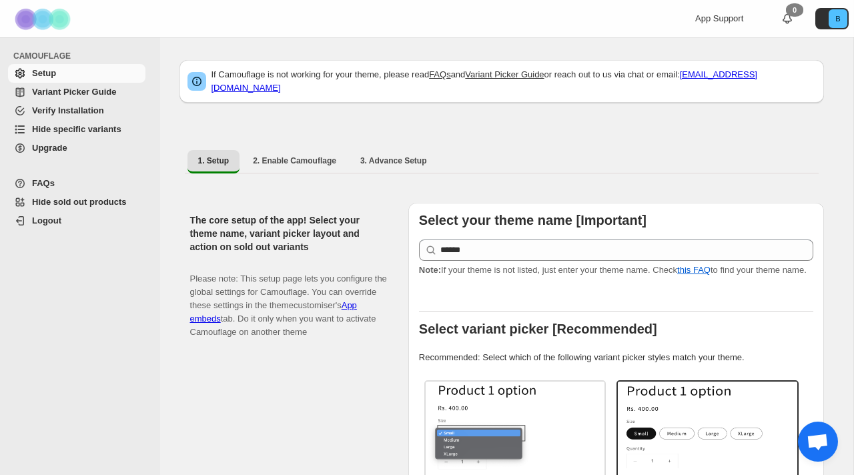
click at [96, 131] on span "Hide specific variants" at bounding box center [76, 129] width 89 height 10
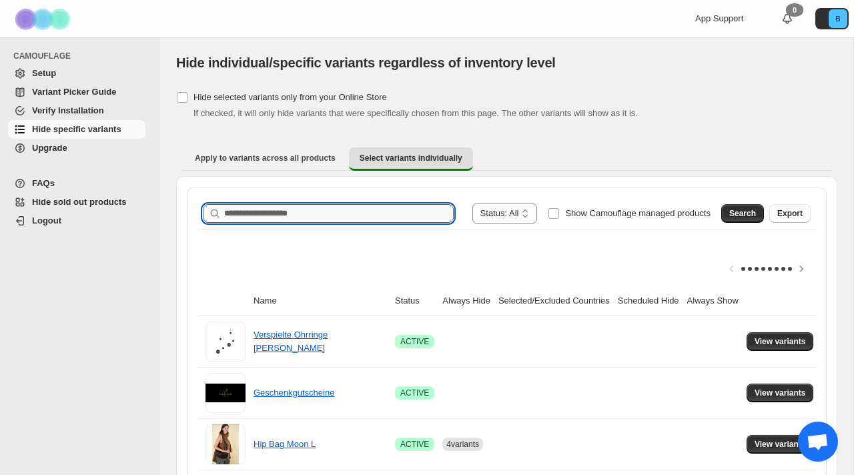
click at [270, 211] on input "Search product name" at bounding box center [339, 213] width 230 height 19
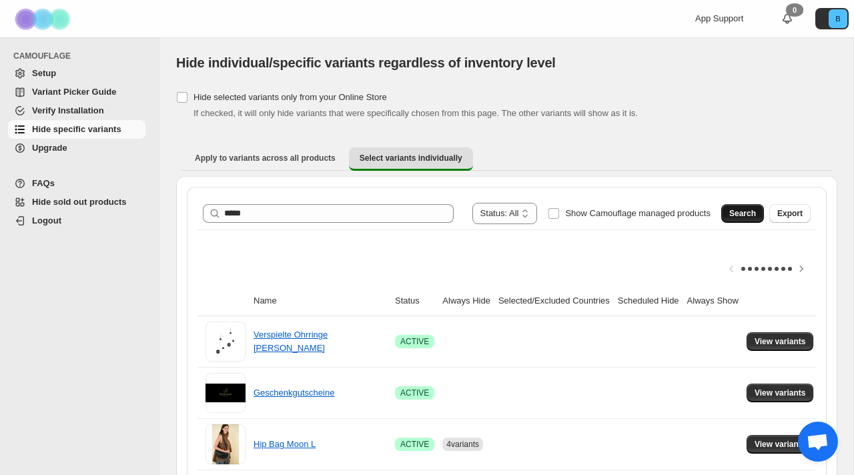
click at [743, 216] on span "Search" at bounding box center [742, 213] width 27 height 11
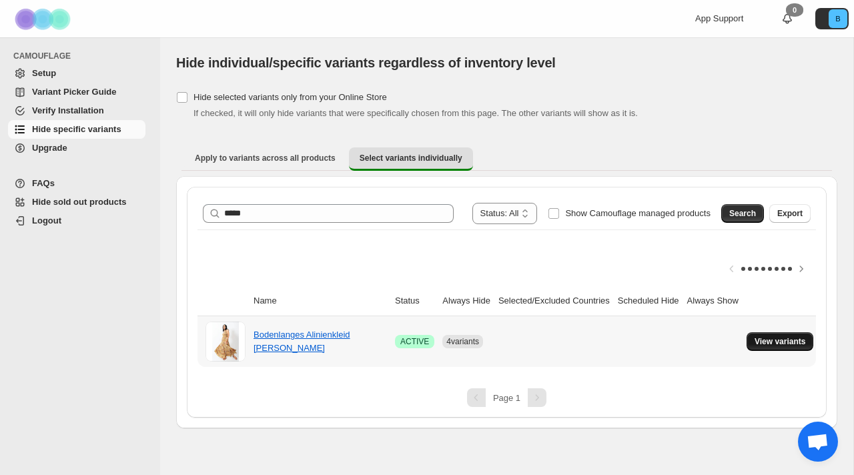
click at [794, 343] on span "View variants" at bounding box center [780, 341] width 51 height 11
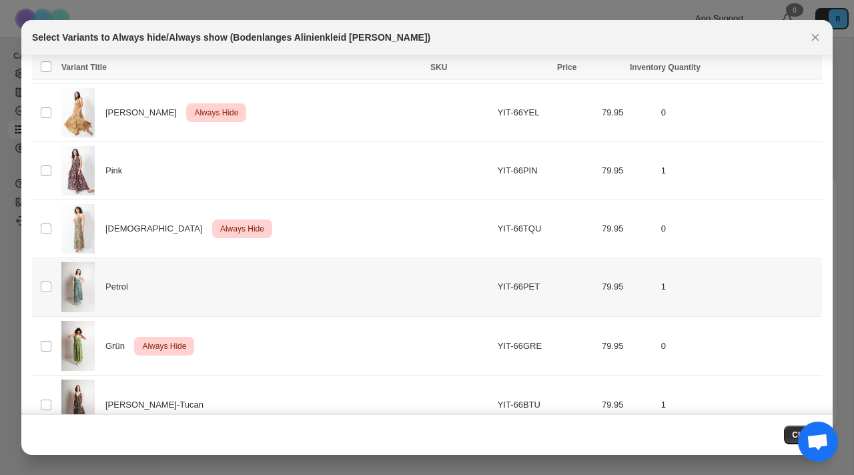
scroll to position [121, 0]
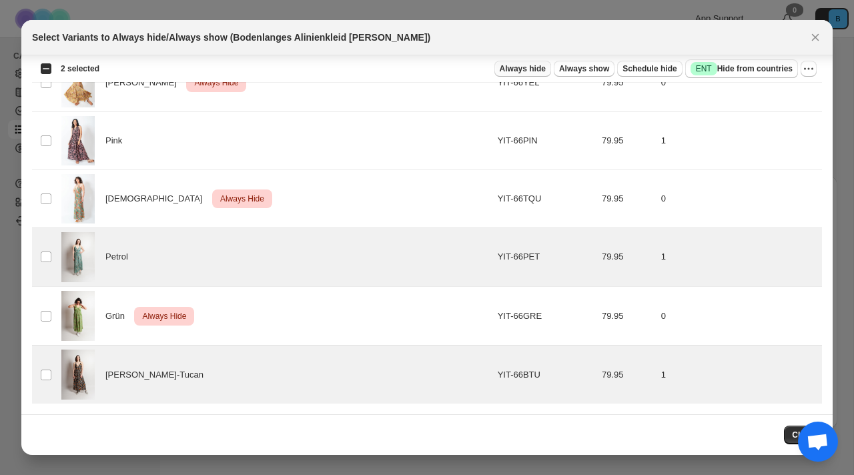
click at [526, 72] on span "Always hide" at bounding box center [523, 68] width 46 height 11
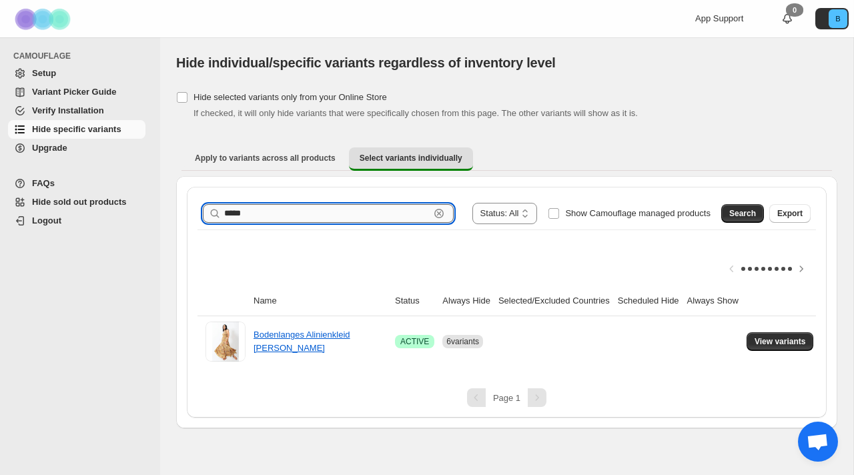
click at [282, 218] on input "*****" at bounding box center [327, 213] width 206 height 19
drag, startPoint x: 274, startPoint y: 210, endPoint x: 166, endPoint y: 216, distance: 108.2
click at [167, 216] on div "**********" at bounding box center [506, 232] width 693 height 391
type input "******"
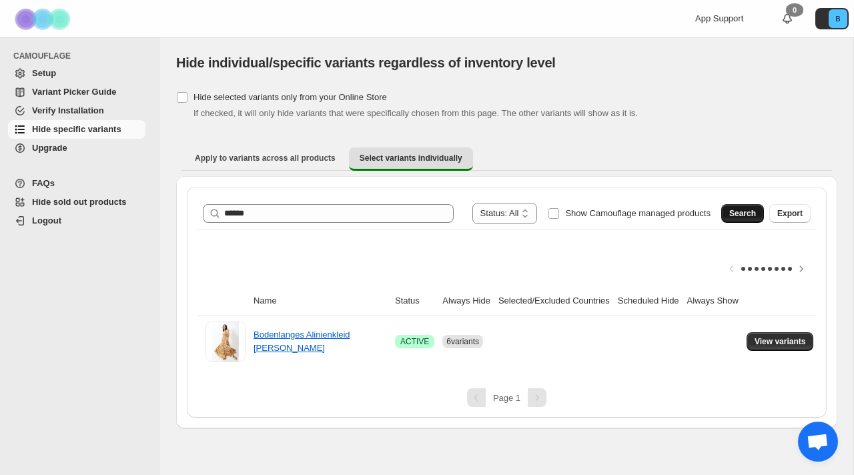
click at [735, 218] on span "Search" at bounding box center [742, 213] width 27 height 11
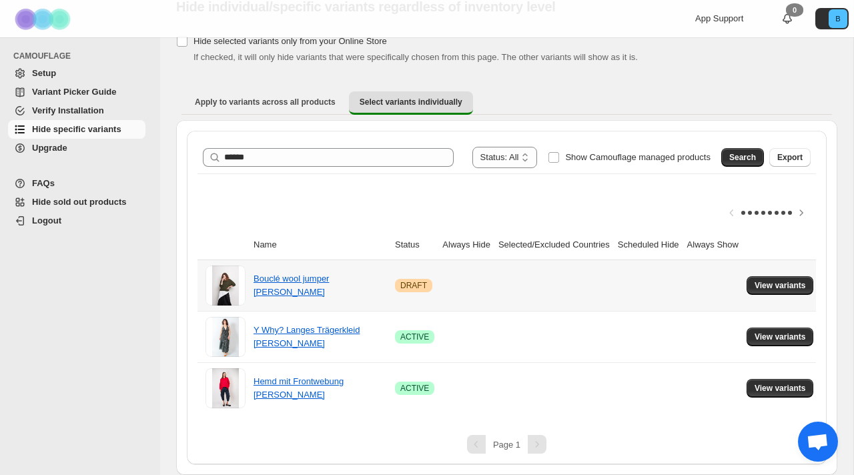
scroll to position [55, 0]
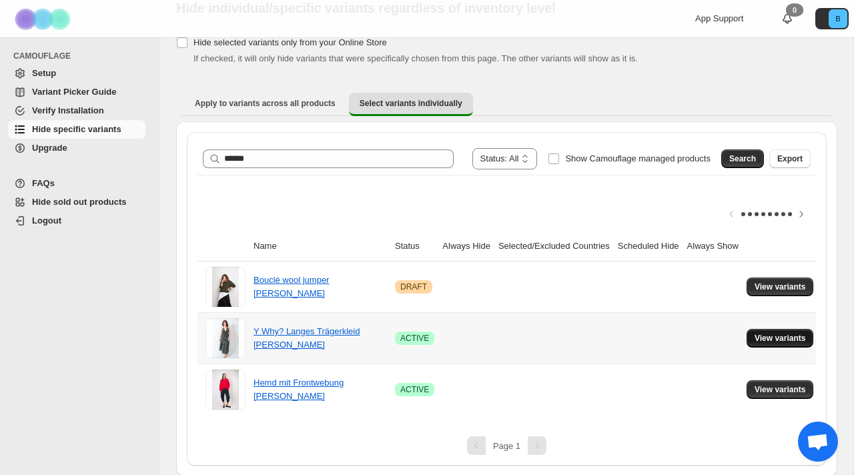
click at [782, 344] on button "View variants" at bounding box center [780, 338] width 67 height 19
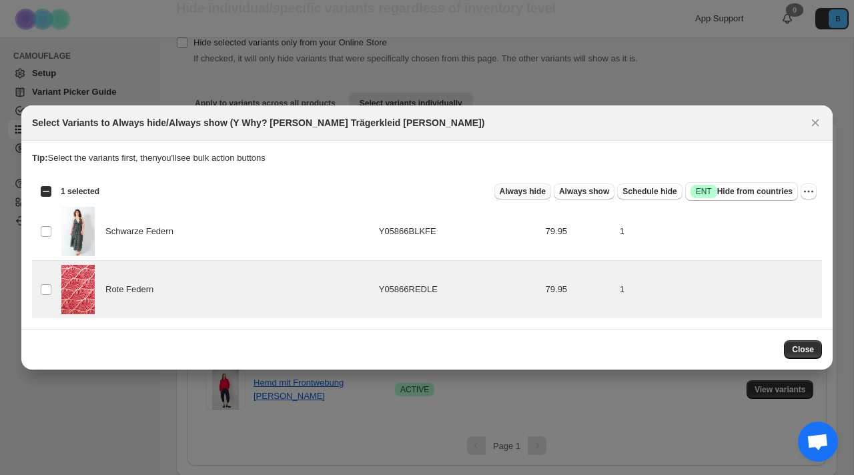
click at [516, 187] on span "Always hide" at bounding box center [523, 191] width 46 height 11
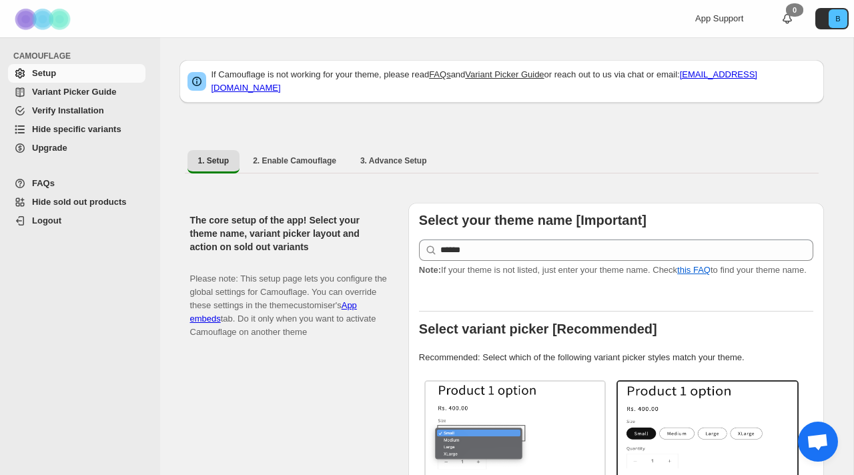
click at [76, 133] on span "Hide specific variants" at bounding box center [76, 129] width 89 height 10
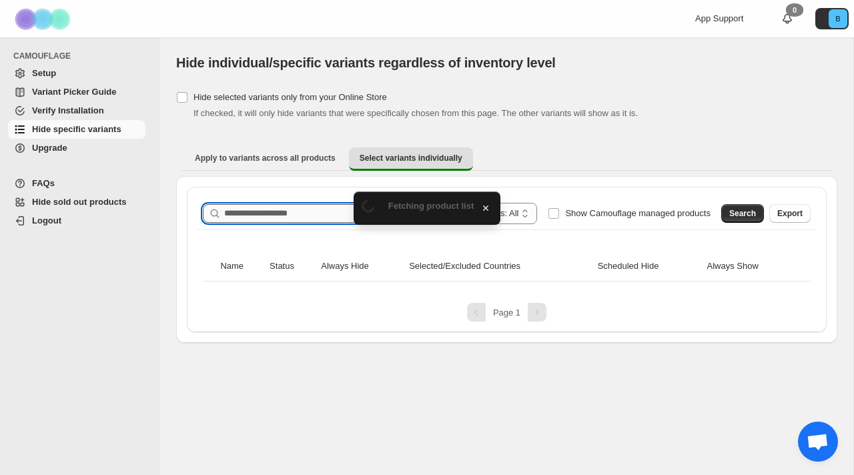
click at [268, 220] on input "Search product name" at bounding box center [339, 213] width 230 height 19
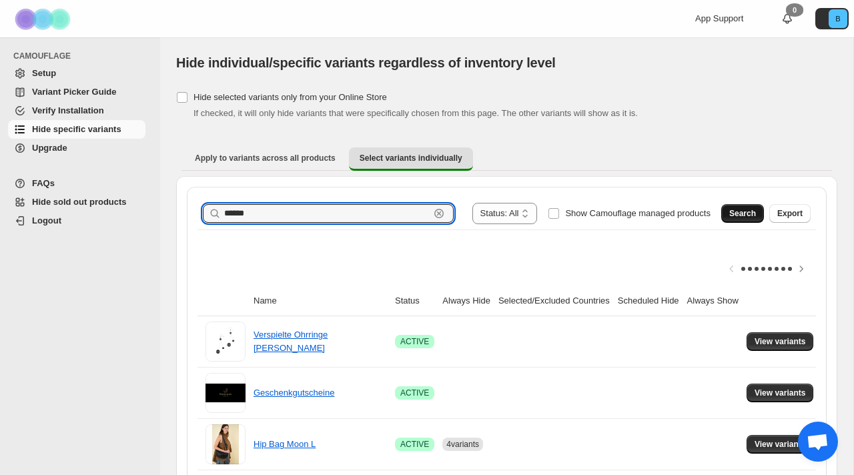
type input "******"
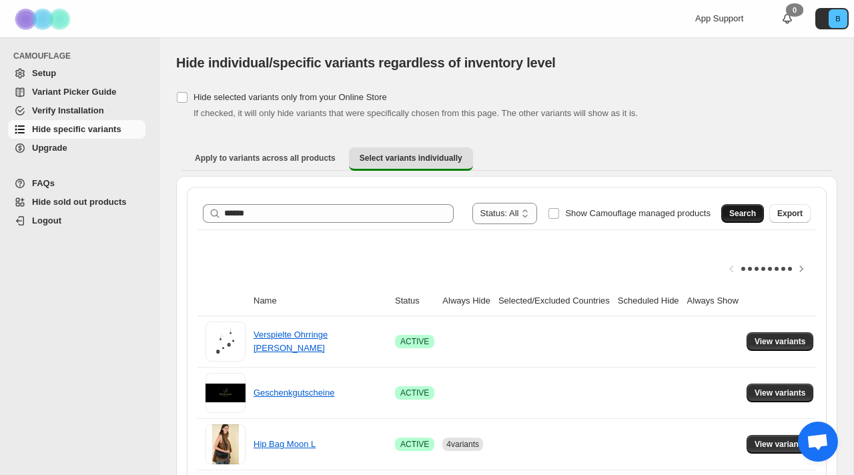
click at [737, 216] on span "Search" at bounding box center [742, 213] width 27 height 11
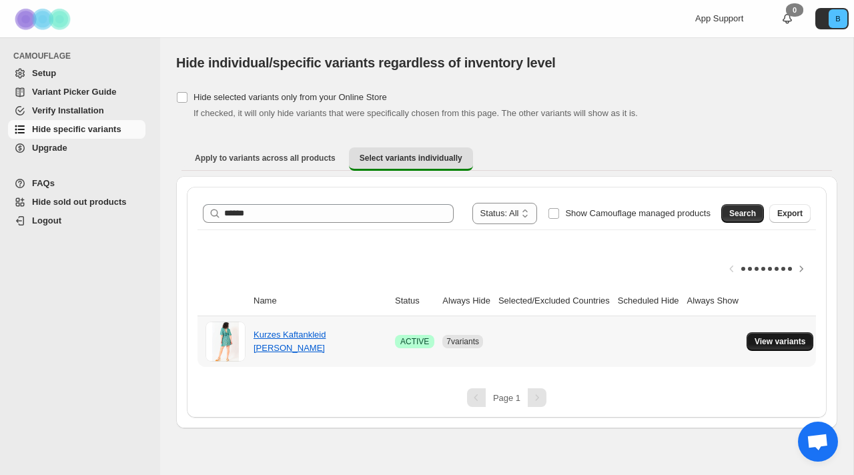
click at [788, 346] on span "View variants" at bounding box center [780, 341] width 51 height 11
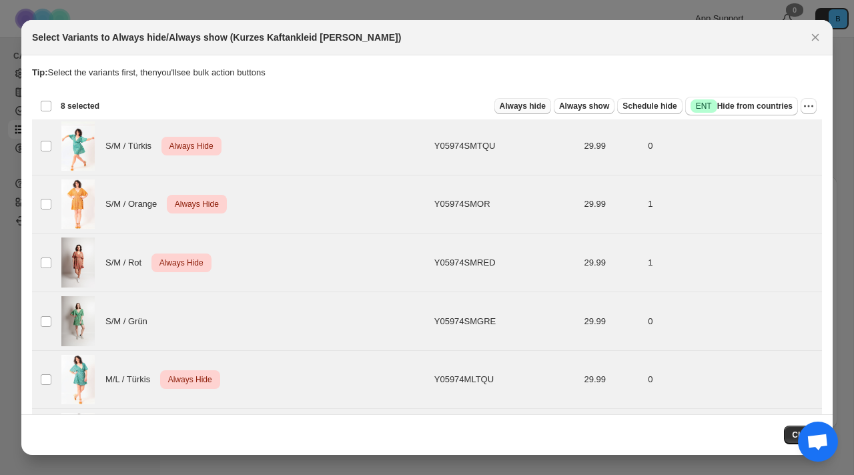
click at [542, 107] on button "Always hide" at bounding box center [523, 106] width 57 height 16
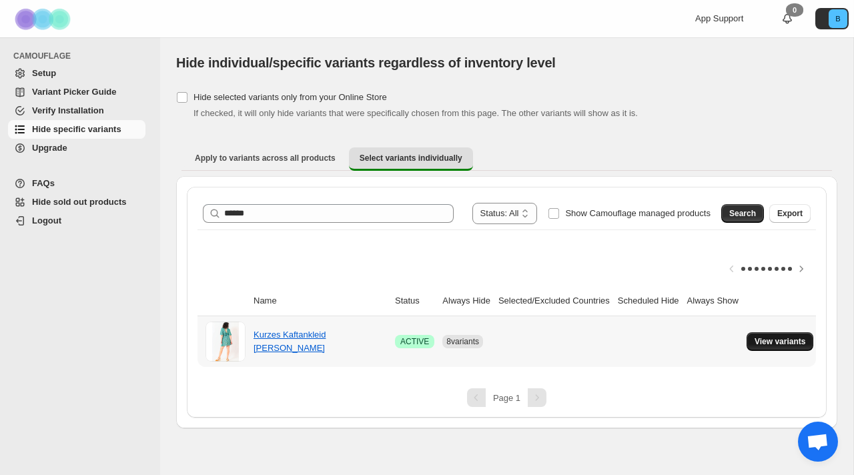
click at [789, 340] on span "View variants" at bounding box center [780, 341] width 51 height 11
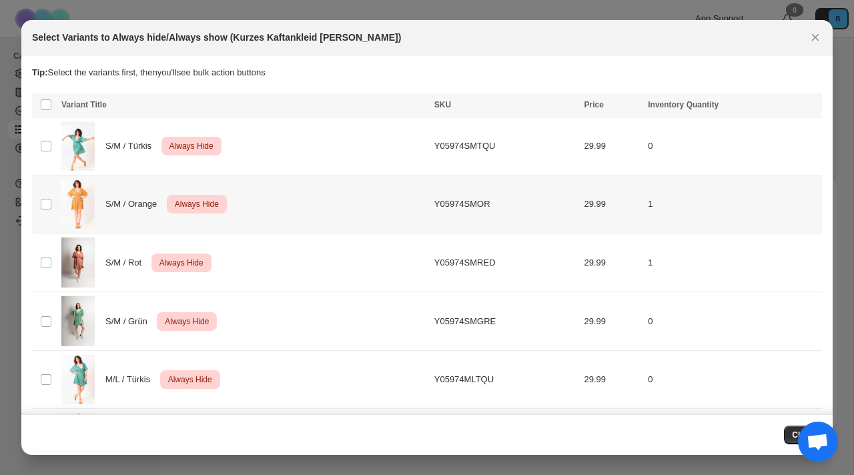
scroll to position [180, 0]
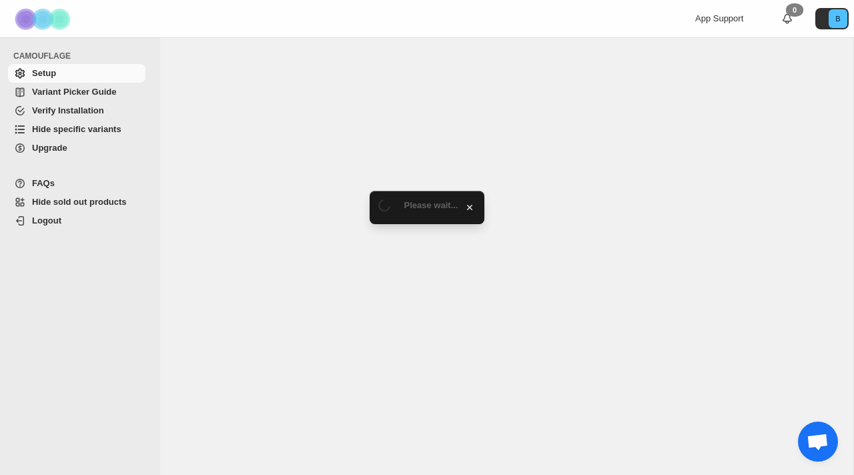
click at [71, 131] on span "Hide specific variants" at bounding box center [76, 129] width 89 height 10
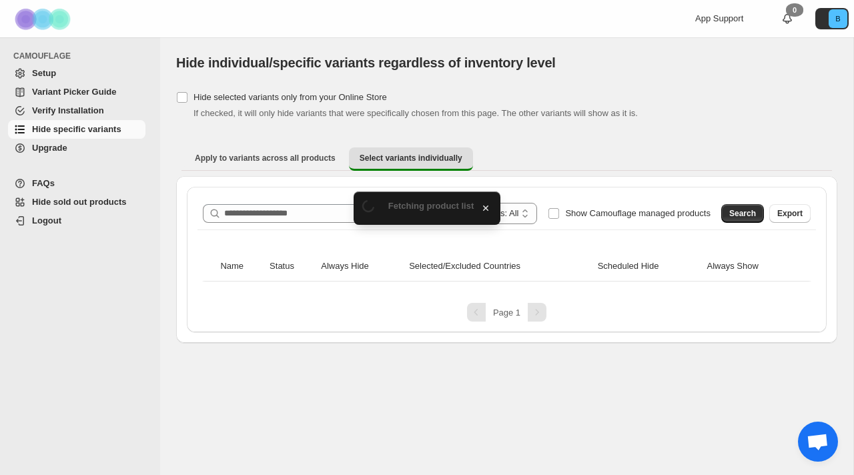
click at [254, 196] on div "**********" at bounding box center [507, 259] width 640 height 145
click at [254, 212] on input "Search product name" at bounding box center [339, 213] width 230 height 19
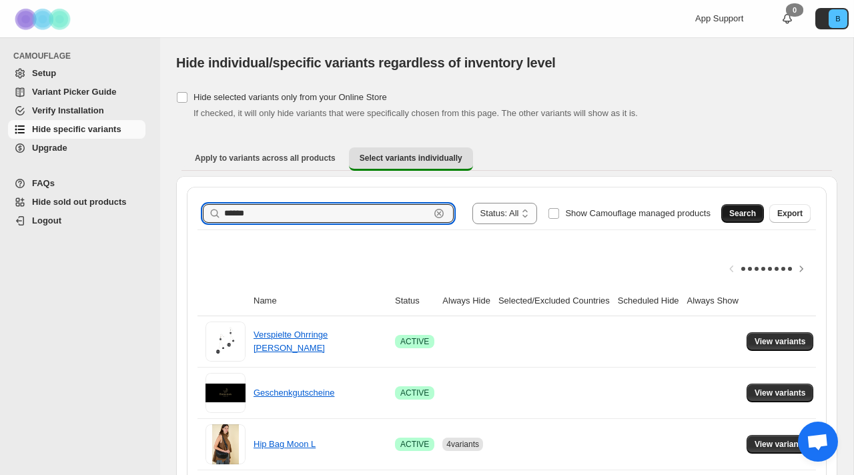
type input "******"
click at [750, 216] on span "Search" at bounding box center [742, 213] width 27 height 11
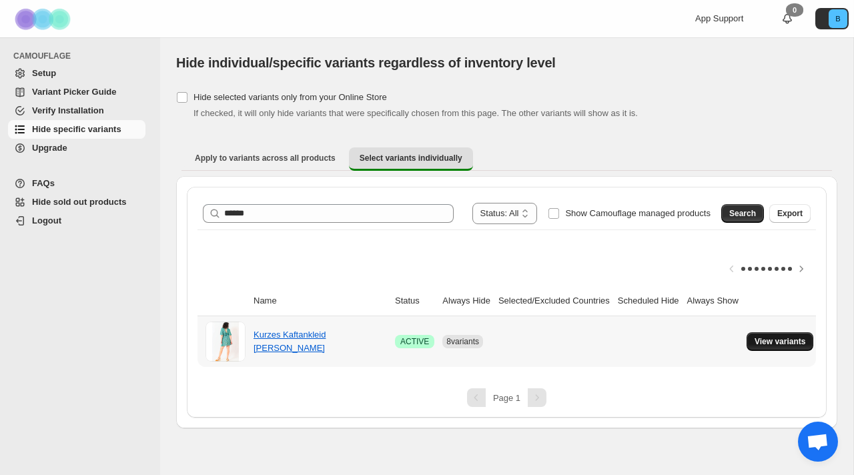
click at [772, 350] on button "View variants" at bounding box center [780, 341] width 67 height 19
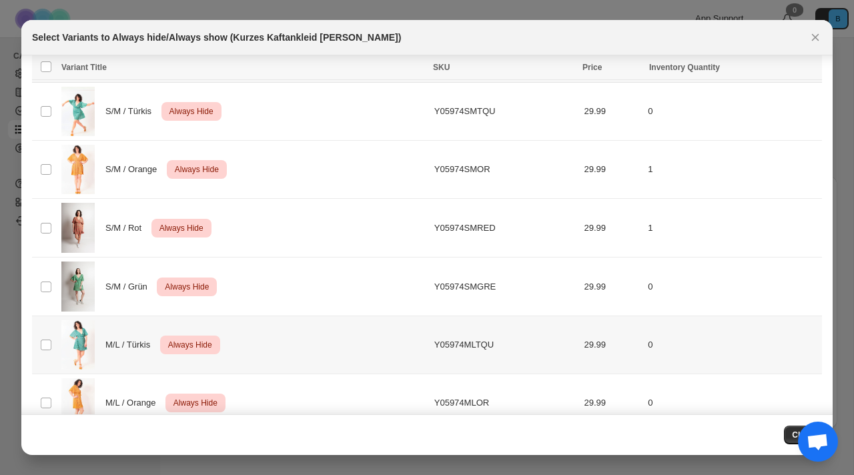
scroll to position [73, 0]
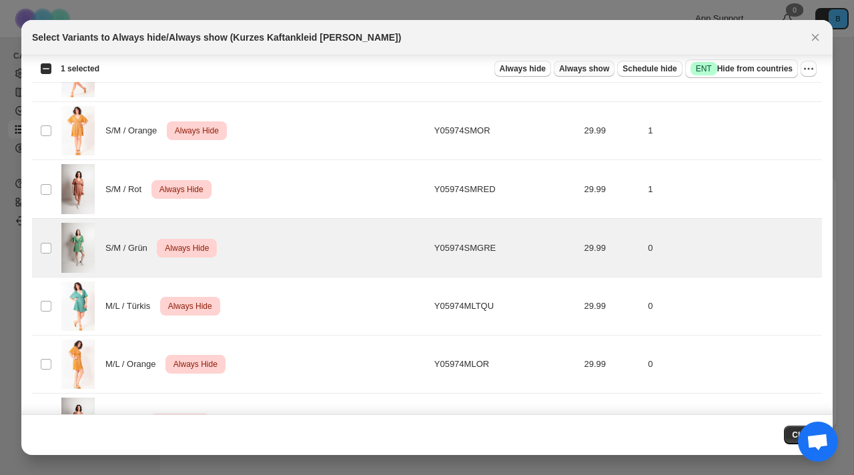
click at [573, 67] on span "Always show" at bounding box center [584, 68] width 50 height 11
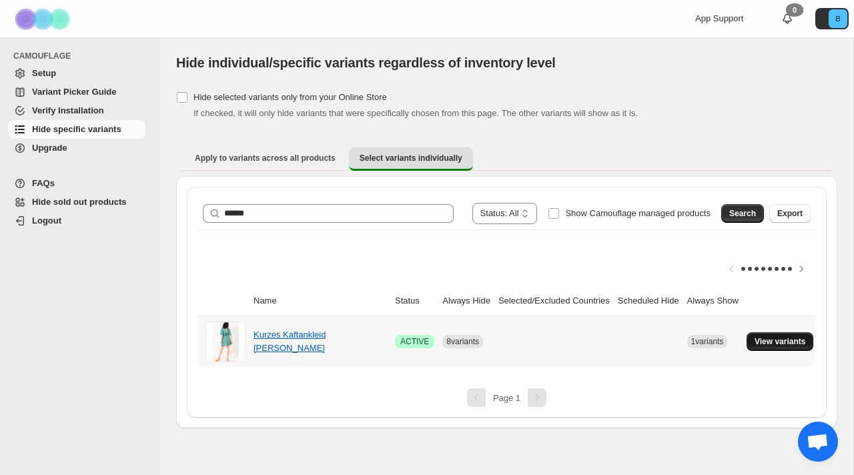
click at [792, 348] on button "View variants" at bounding box center [780, 341] width 67 height 19
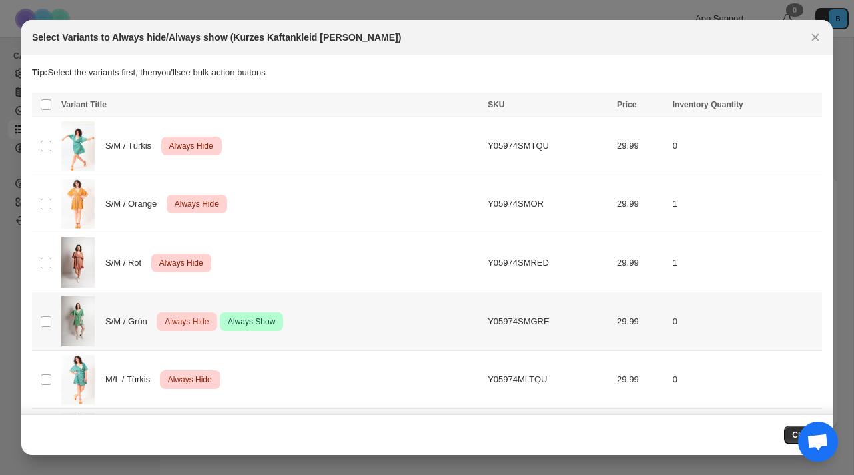
click at [280, 336] on div "S/M / Grün Critical Always Hide Success Always Show" at bounding box center [270, 321] width 418 height 50
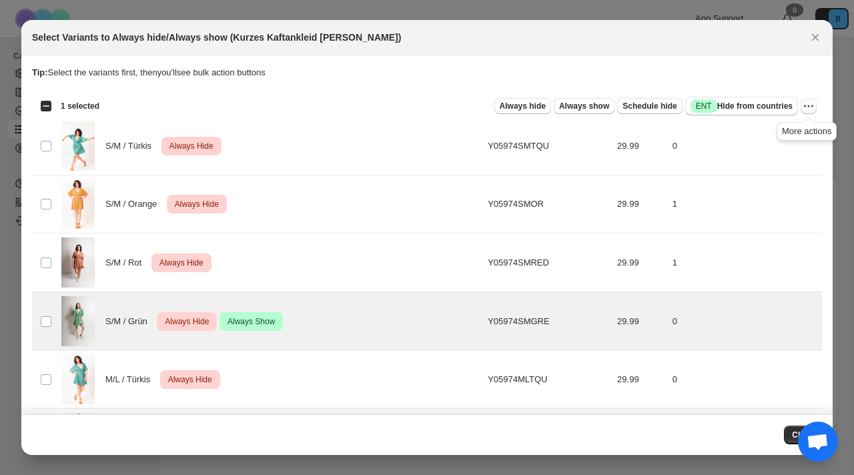
click at [806, 104] on icon "More actions" at bounding box center [808, 105] width 13 height 13
click at [782, 136] on span "Undo always hide" at bounding box center [760, 132] width 97 height 13
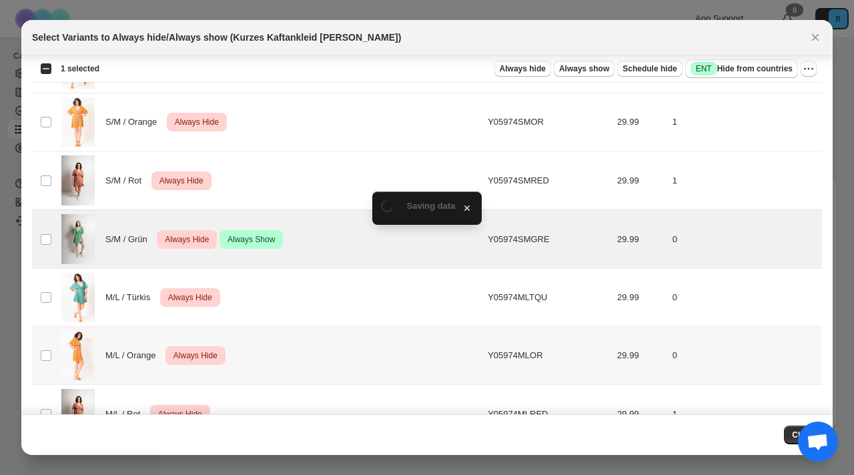
scroll to position [158, 0]
